Goal: Browse casually: Explore the website without a specific task or goal

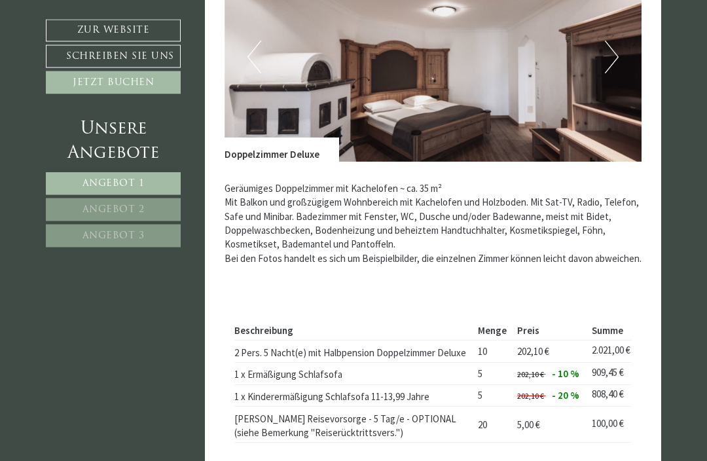
scroll to position [693, 0]
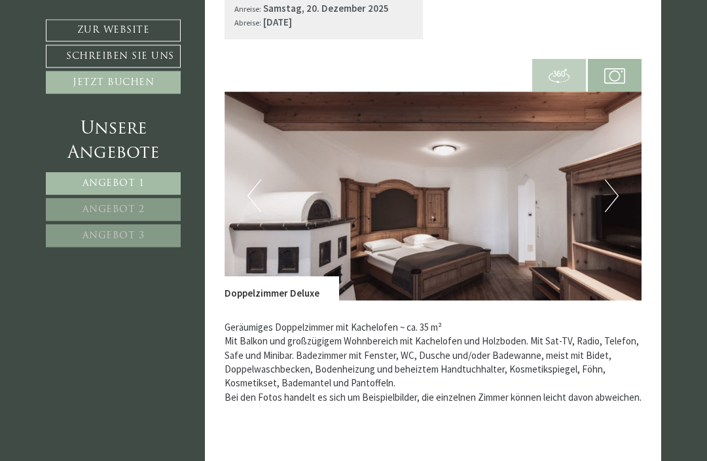
click at [610, 180] on button "Next" at bounding box center [612, 196] width 14 height 33
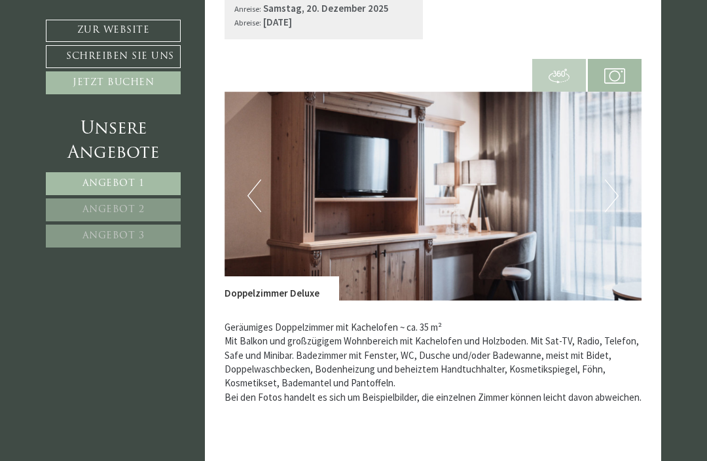
click at [616, 179] on button "Next" at bounding box center [612, 195] width 14 height 33
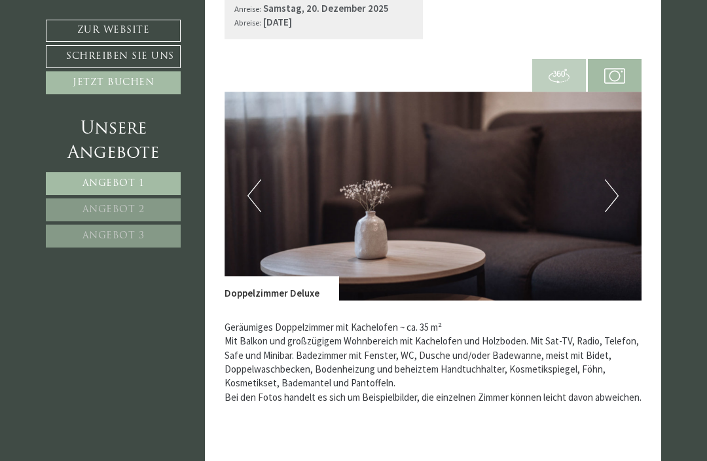
click at [613, 179] on button "Next" at bounding box center [612, 195] width 14 height 33
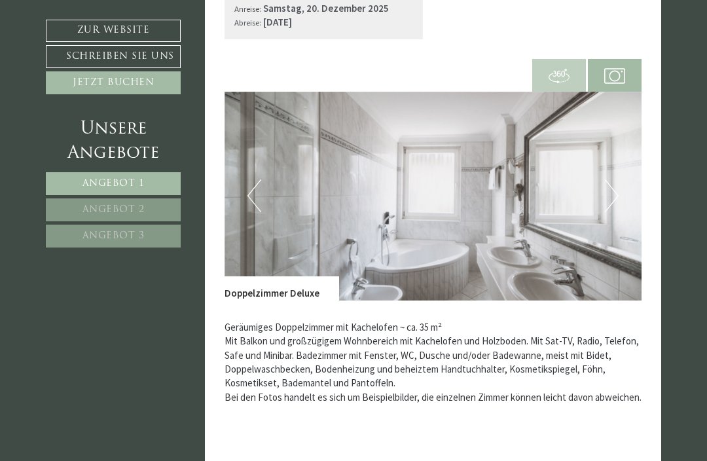
click at [568, 65] on img at bounding box center [559, 75] width 21 height 21
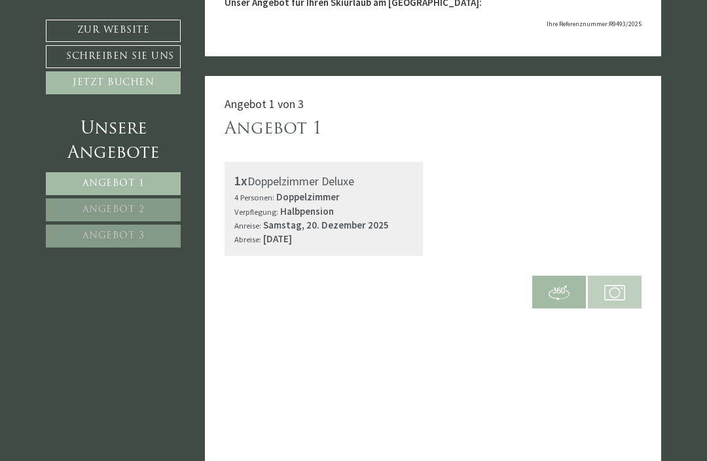
click at [631, 269] on span at bounding box center [615, 291] width 54 height 45
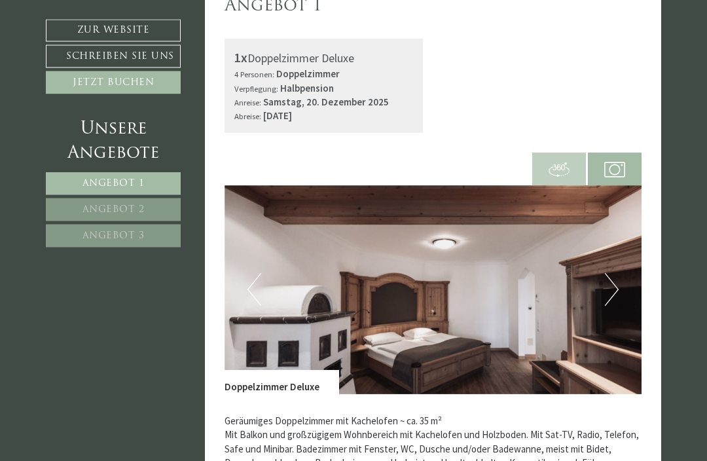
click at [614, 277] on button "Next" at bounding box center [612, 290] width 14 height 33
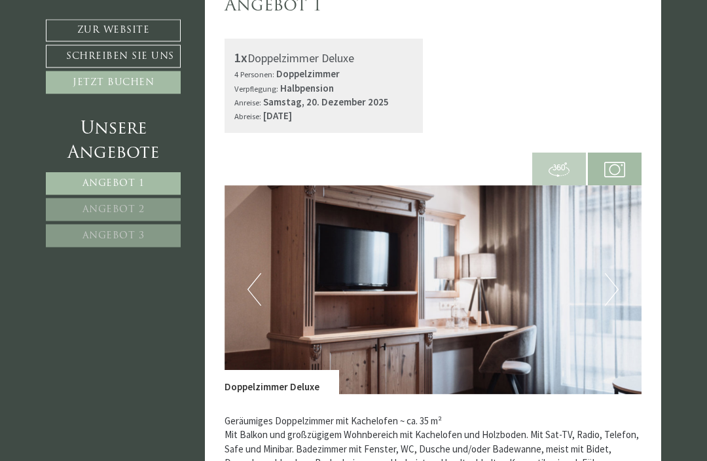
scroll to position [431, 0]
click at [612, 281] on button "Next" at bounding box center [612, 289] width 14 height 33
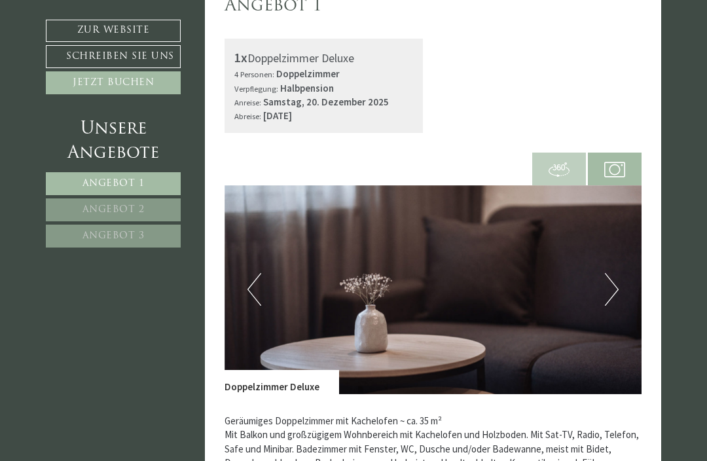
click at [610, 273] on button "Next" at bounding box center [612, 289] width 14 height 33
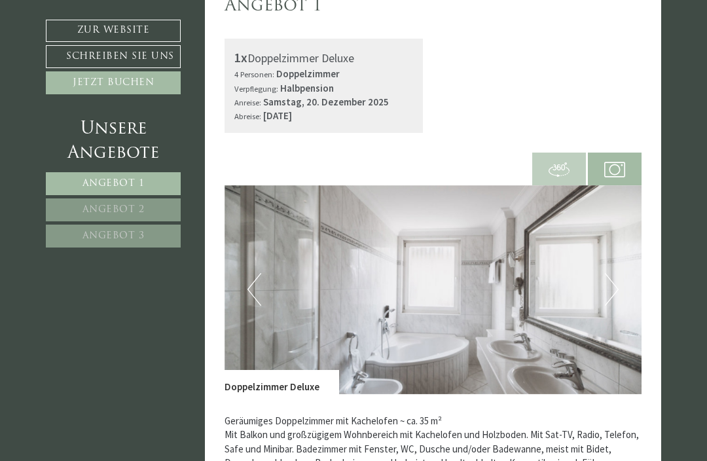
click at [612, 280] on button "Next" at bounding box center [612, 289] width 14 height 33
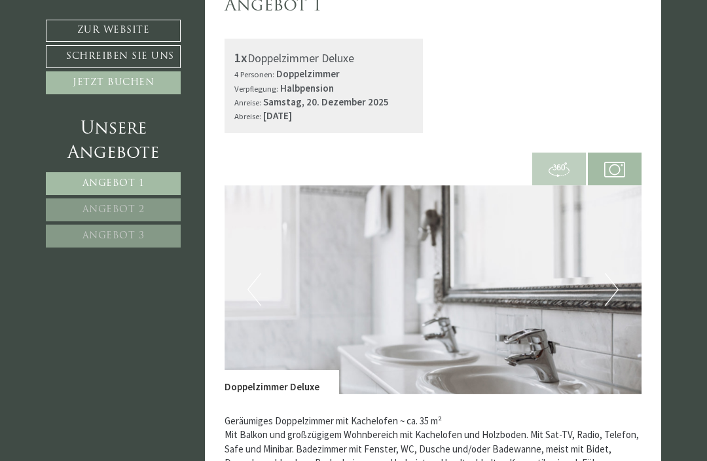
click at [612, 276] on button "Next" at bounding box center [612, 289] width 14 height 33
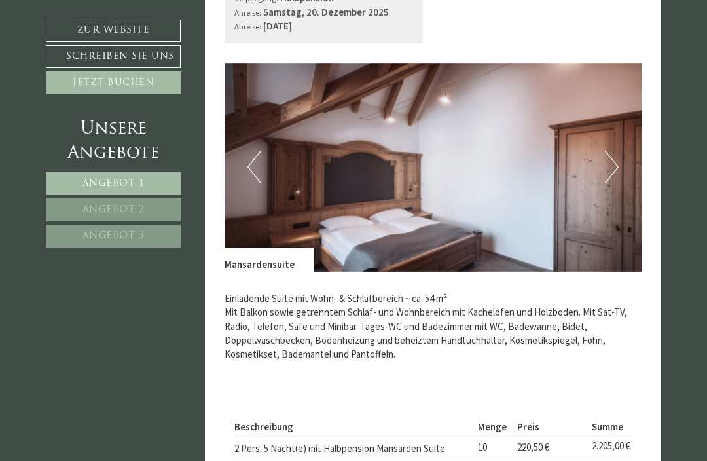
scroll to position [1404, 0]
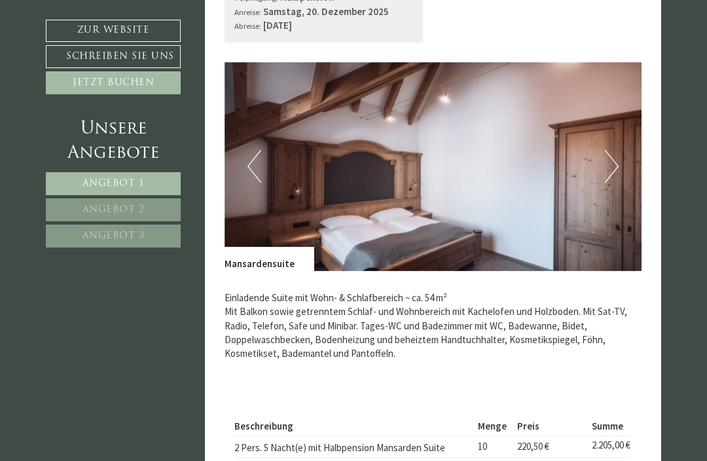
click at [616, 166] on button "Next" at bounding box center [612, 166] width 14 height 33
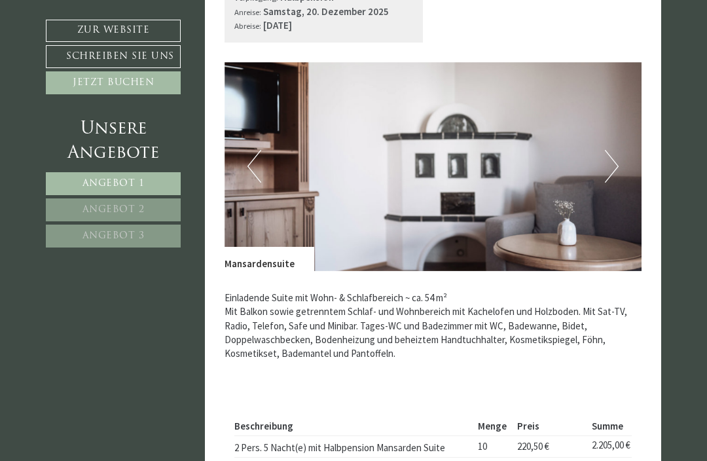
click at [610, 168] on button "Next" at bounding box center [612, 166] width 14 height 33
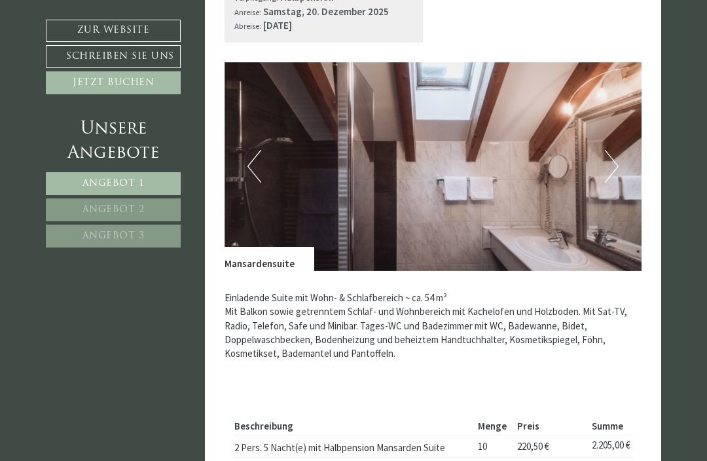
click at [612, 163] on button "Next" at bounding box center [612, 166] width 14 height 33
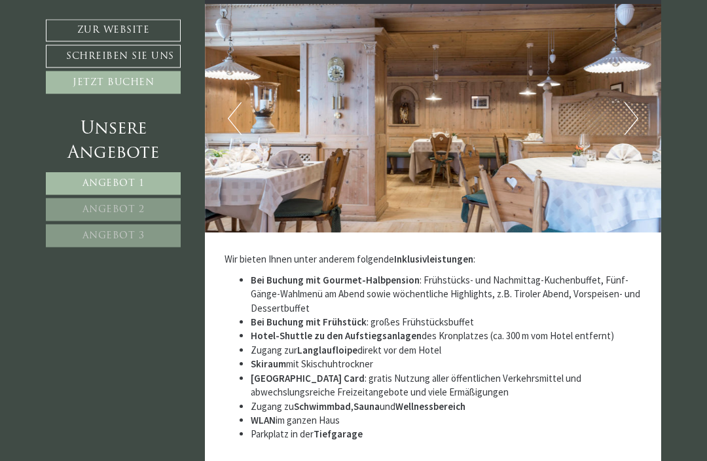
scroll to position [3500, 0]
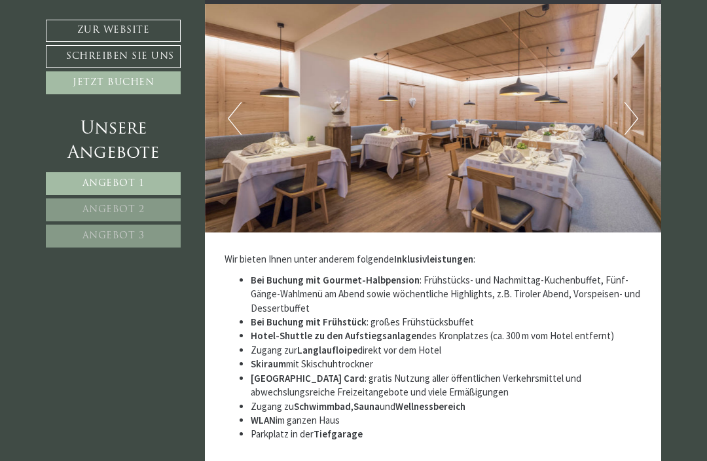
click at [660, 89] on img at bounding box center [433, 118] width 457 height 229
click at [643, 102] on img at bounding box center [433, 118] width 457 height 229
click at [623, 98] on img at bounding box center [433, 118] width 457 height 229
click at [631, 102] on button "Next" at bounding box center [632, 118] width 14 height 33
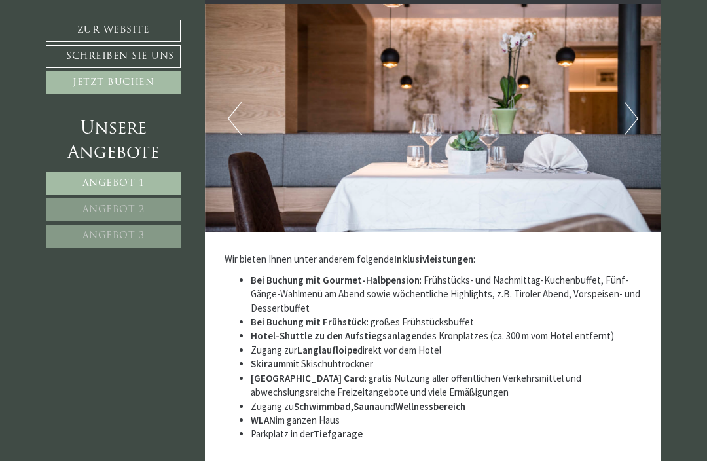
click at [628, 102] on button "Next" at bounding box center [632, 118] width 14 height 33
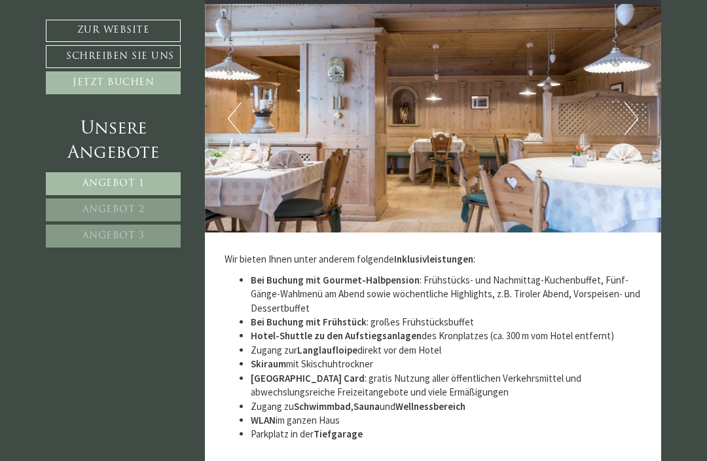
click at [633, 102] on button "Next" at bounding box center [632, 118] width 14 height 33
click at [632, 102] on button "Next" at bounding box center [632, 118] width 14 height 33
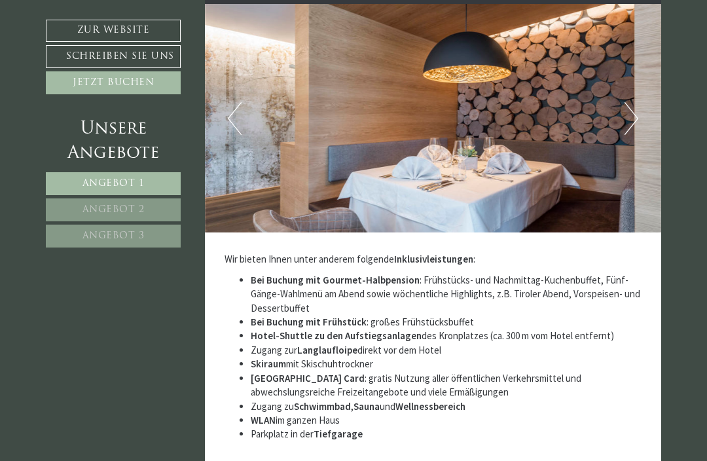
click at [626, 102] on button "Next" at bounding box center [632, 118] width 14 height 33
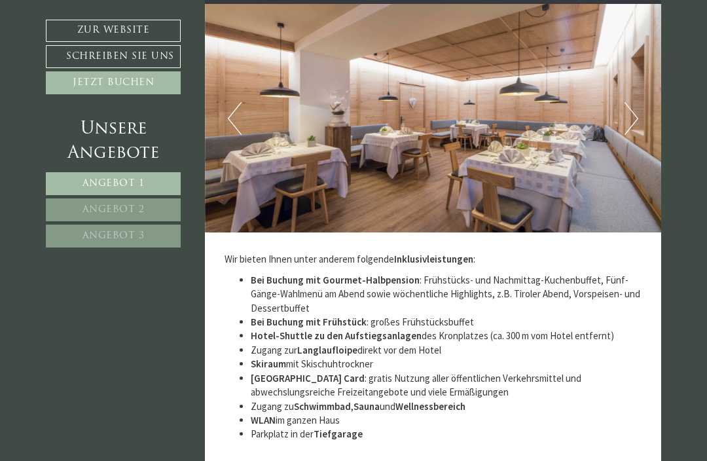
click at [628, 102] on button "Next" at bounding box center [632, 118] width 14 height 33
click at [626, 102] on button "Next" at bounding box center [632, 118] width 14 height 33
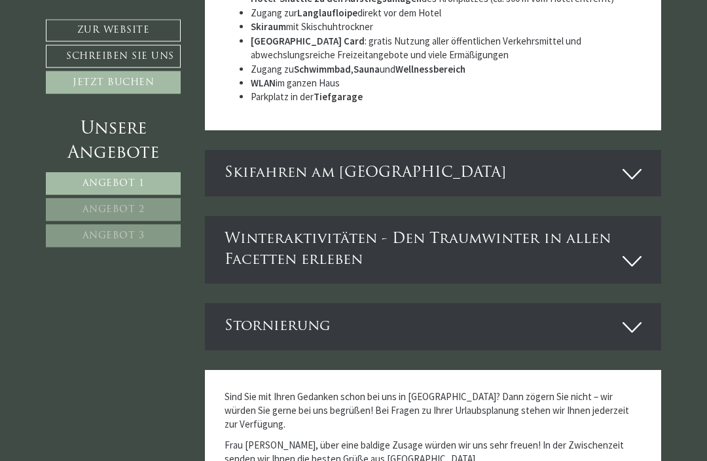
scroll to position [3837, 0]
click at [634, 163] on icon at bounding box center [632, 174] width 19 height 22
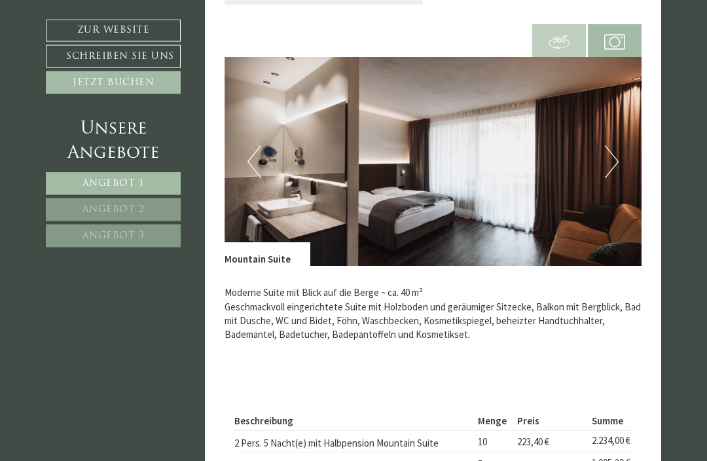
scroll to position [2278, 0]
click at [620, 156] on img at bounding box center [434, 161] width 418 height 209
click at [605, 157] on button "Next" at bounding box center [612, 161] width 14 height 33
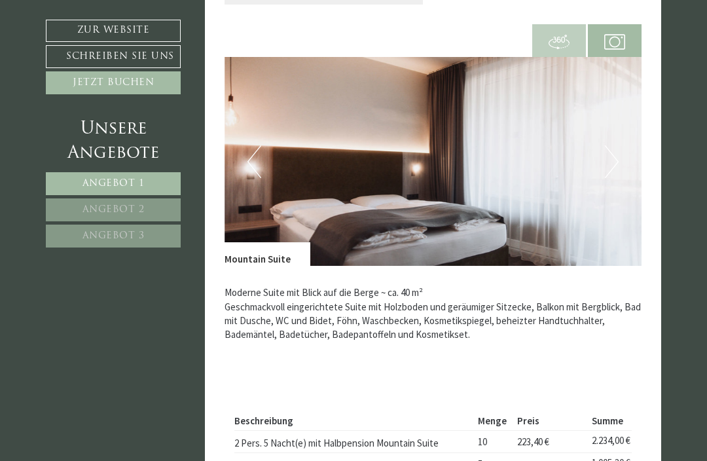
click at [608, 156] on button "Next" at bounding box center [612, 161] width 14 height 33
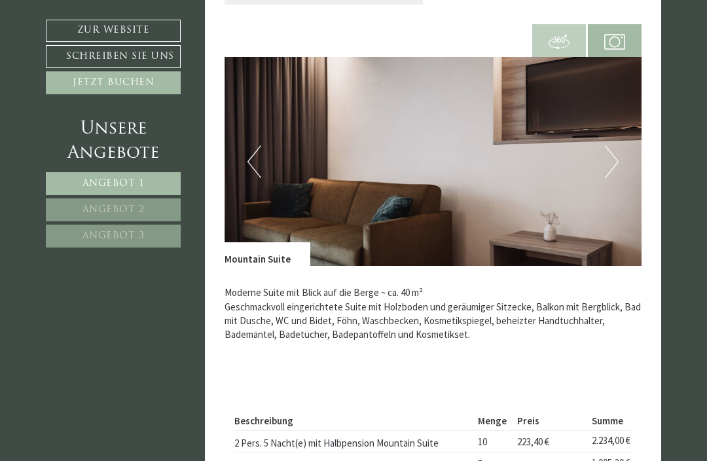
click at [605, 162] on img at bounding box center [434, 161] width 418 height 209
click at [599, 155] on img at bounding box center [434, 161] width 418 height 209
click at [598, 149] on img at bounding box center [434, 161] width 418 height 209
click at [608, 145] on button "Next" at bounding box center [612, 161] width 14 height 33
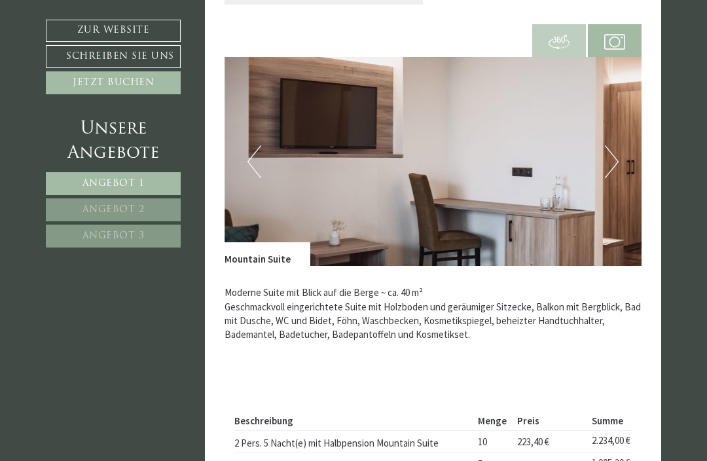
click at [618, 148] on button "Next" at bounding box center [612, 161] width 14 height 33
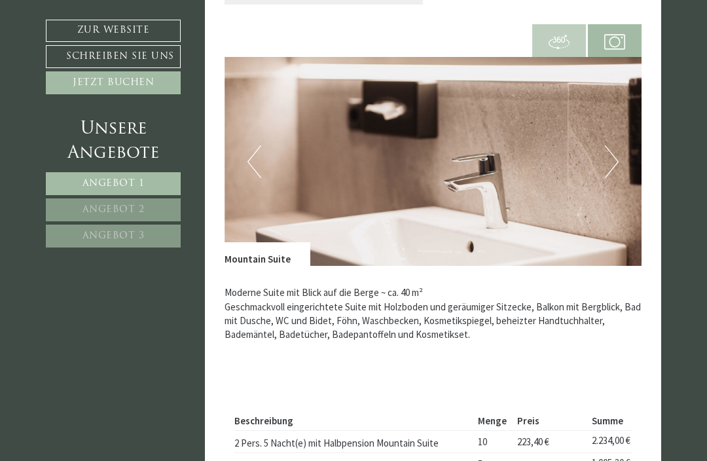
click at [614, 155] on button "Next" at bounding box center [612, 161] width 14 height 33
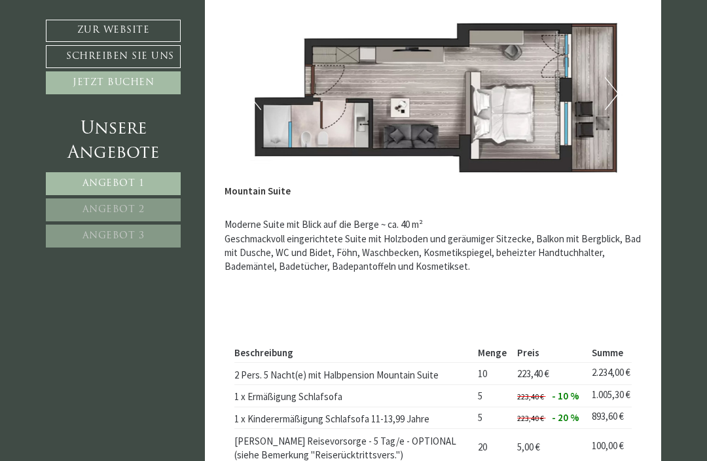
scroll to position [2344, 0]
